Goal: Transaction & Acquisition: Purchase product/service

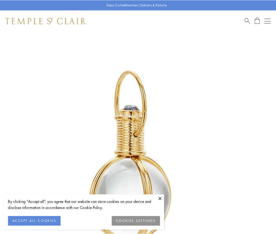
scroll to position [137, 0]
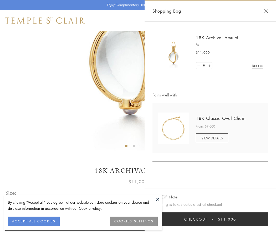
click at [210, 219] on button "Checkout $11,000" at bounding box center [211, 219] width 116 height 14
